Goal: Task Accomplishment & Management: Complete application form

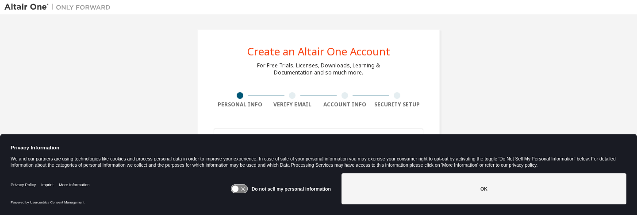
click at [245, 189] on icon at bounding box center [243, 189] width 4 height 4
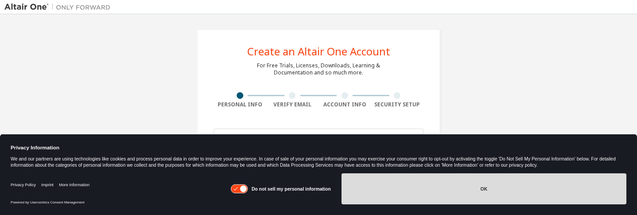
click at [360, 193] on button "OK" at bounding box center [484, 188] width 285 height 31
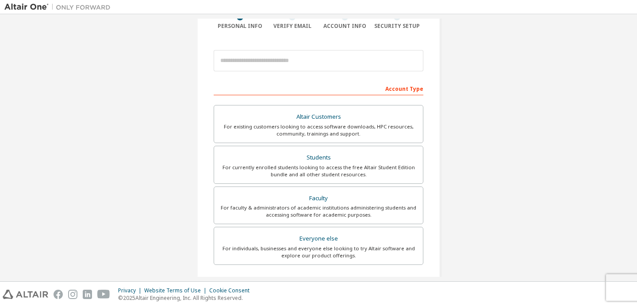
scroll to position [93, 0]
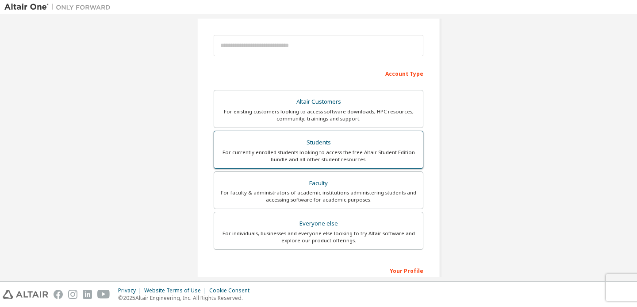
click at [369, 158] on div "For currently enrolled students looking to access the free Altair Student Editi…" at bounding box center [318, 156] width 198 height 14
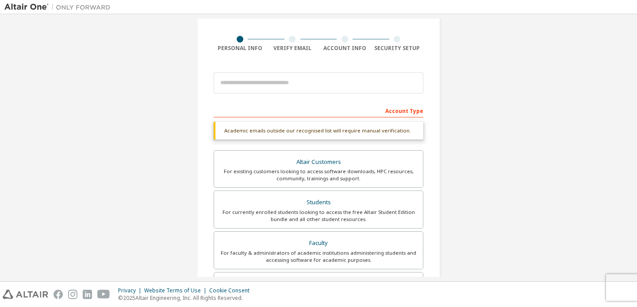
scroll to position [54, 0]
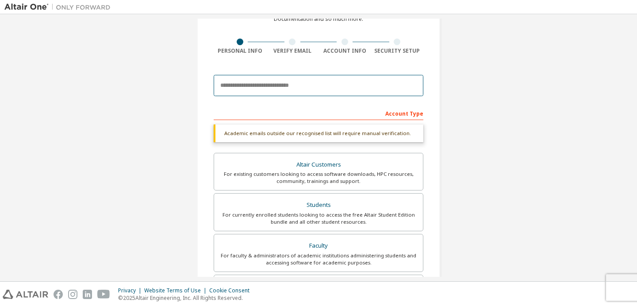
click at [321, 89] on input "email" at bounding box center [319, 85] width 210 height 21
type input "**********"
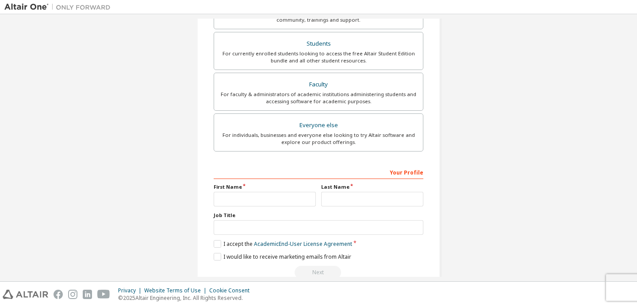
scroll to position [227, 0]
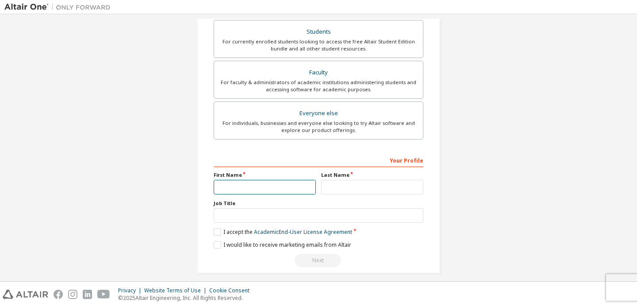
click at [249, 188] on input "text" at bounding box center [265, 187] width 102 height 15
type input "*****"
type input "*********"
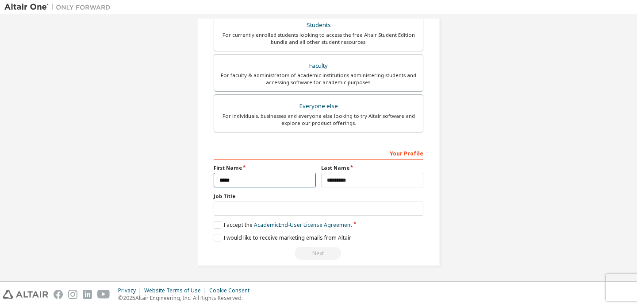
scroll to position [204, 0]
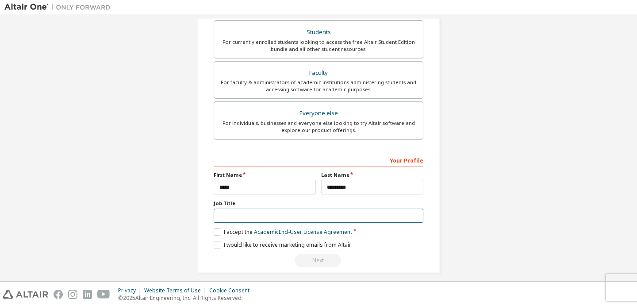
click at [329, 214] on input "text" at bounding box center [319, 215] width 210 height 15
click at [303, 214] on link "Academic End-User License Agreement" at bounding box center [303, 232] width 98 height 8
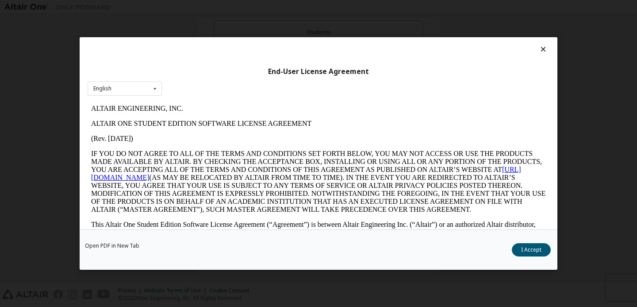
scroll to position [0, 0]
click at [535, 44] on div "End-User License Agreement English English" at bounding box center [319, 133] width 478 height 192
click at [539, 48] on icon at bounding box center [543, 49] width 9 height 8
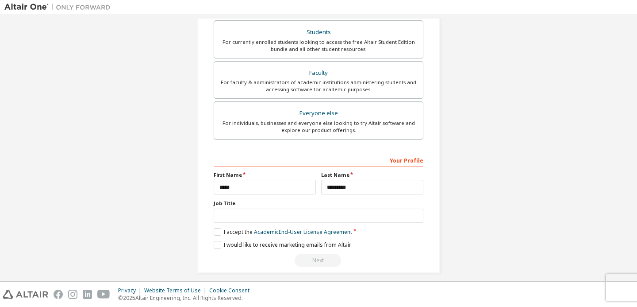
click at [223, 214] on div "Your Profile First Name ***** Last Name ********* Job Title Please provide Stat…" at bounding box center [319, 210] width 210 height 115
click at [216, 214] on label "I accept the Academic End-User License Agreement" at bounding box center [283, 232] width 138 height 8
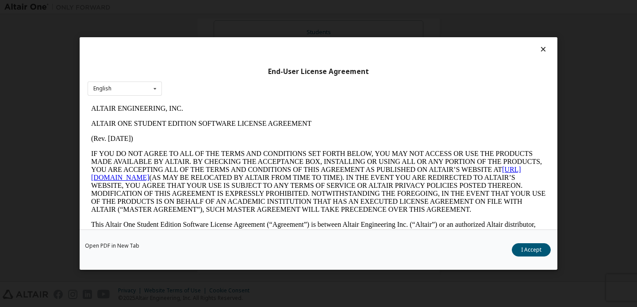
click at [545, 49] on div "End-User License Agreement English English" at bounding box center [319, 133] width 478 height 192
click at [522, 214] on button "I Accept" at bounding box center [531, 249] width 39 height 13
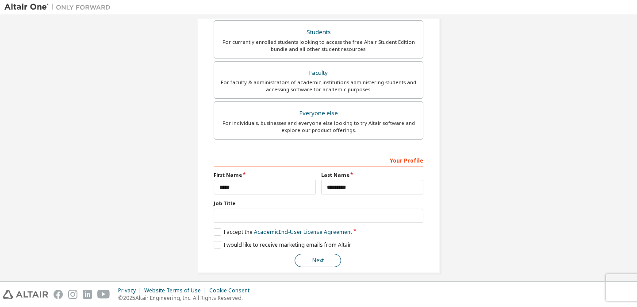
click at [309, 214] on button "Next" at bounding box center [318, 260] width 46 height 13
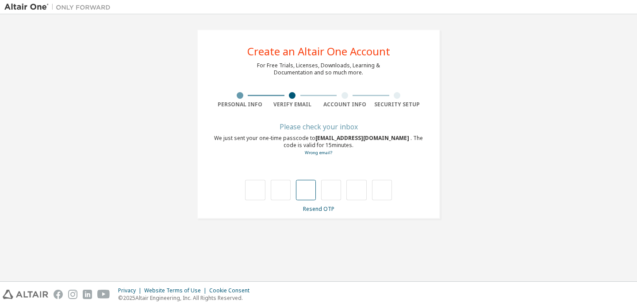
type input "*"
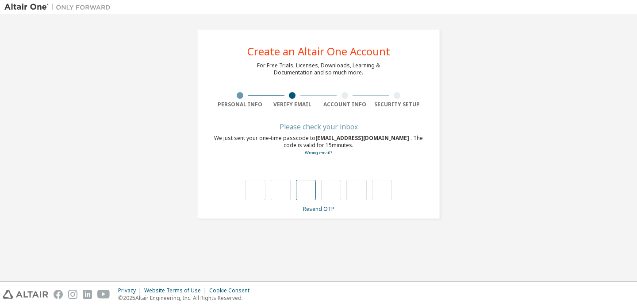
type input "*"
